Goal: Information Seeking & Learning: Check status

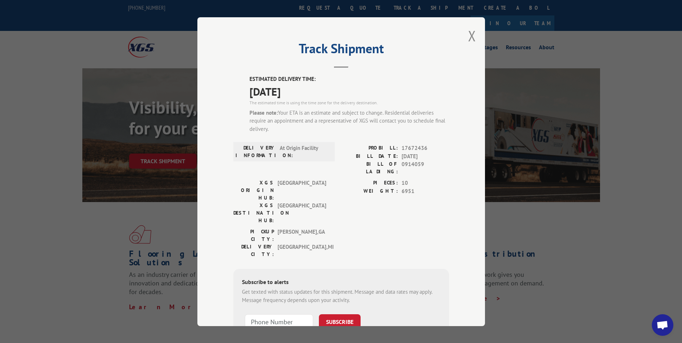
click at [409, 162] on span "0914059" at bounding box center [425, 167] width 47 height 15
copy span "0914059"
click at [468, 35] on button "Close modal" at bounding box center [472, 35] width 8 height 19
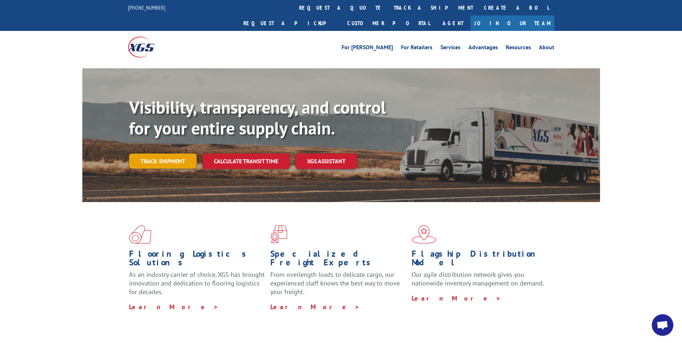
click at [172, 154] on link "Track shipment" at bounding box center [163, 161] width 68 height 15
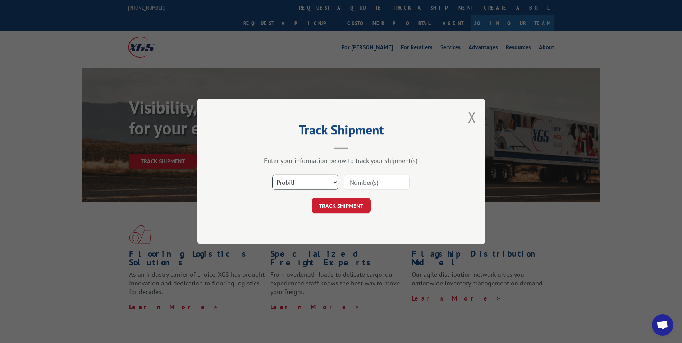
click at [301, 183] on select "Select category... Probill BOL PO" at bounding box center [305, 182] width 66 height 15
select select "bol"
click at [272, 175] on select "Select category... Probill BOL PO" at bounding box center [305, 182] width 66 height 15
click at [359, 186] on input at bounding box center [377, 182] width 66 height 15
paste input "0914059"
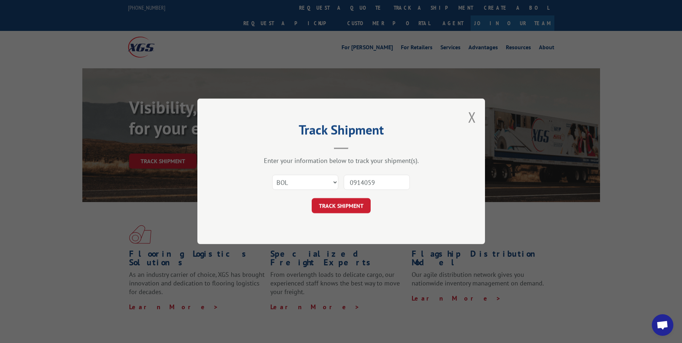
type input "0914059"
click at [403, 196] on form "Select category... Probill BOL PO 0914059 TRACK SHIPMENT" at bounding box center [341, 192] width 216 height 43
click at [356, 205] on button "TRACK SHIPMENT" at bounding box center [341, 206] width 59 height 15
